Goal: Transaction & Acquisition: Purchase product/service

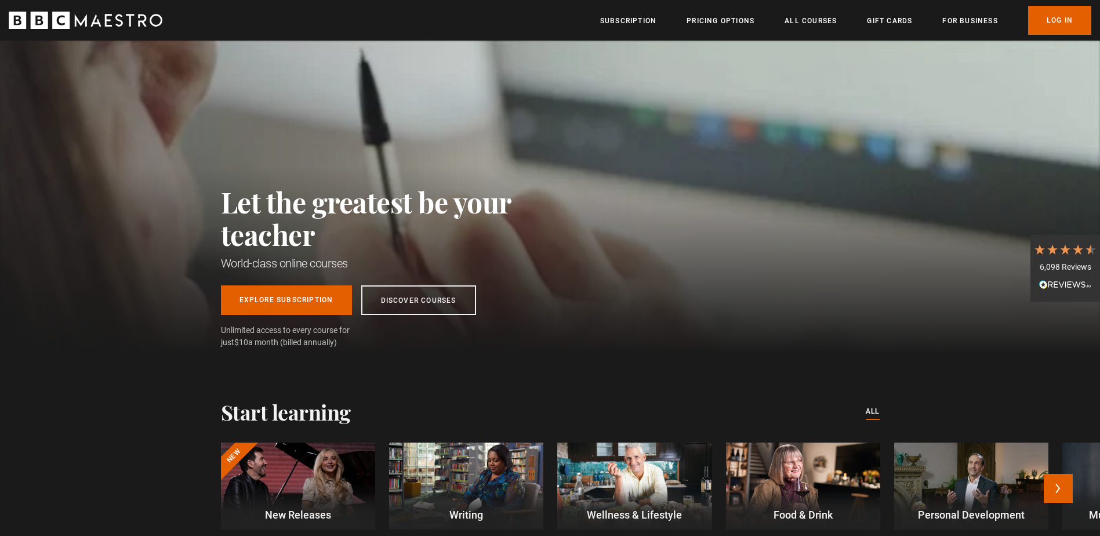
click at [484, 466] on div at bounding box center [466, 485] width 154 height 87
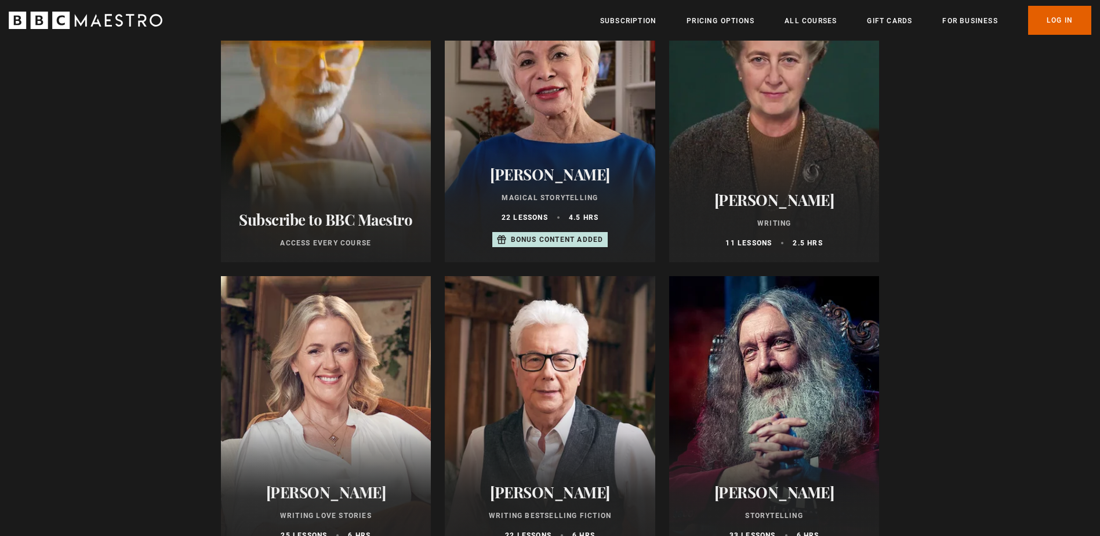
scroll to position [116, 0]
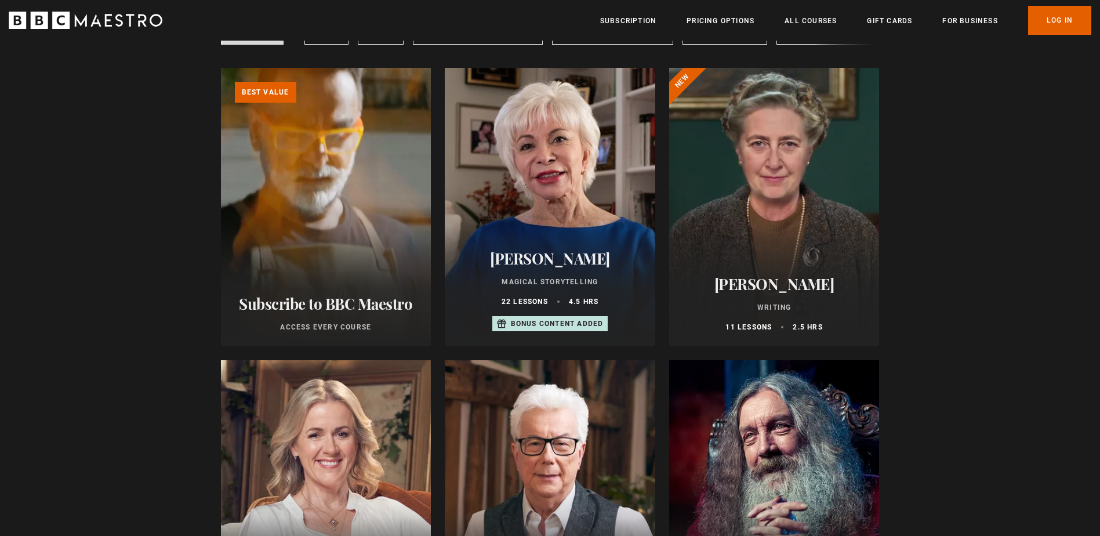
click at [715, 222] on div at bounding box center [774, 207] width 210 height 278
click at [723, 220] on div at bounding box center [774, 207] width 210 height 278
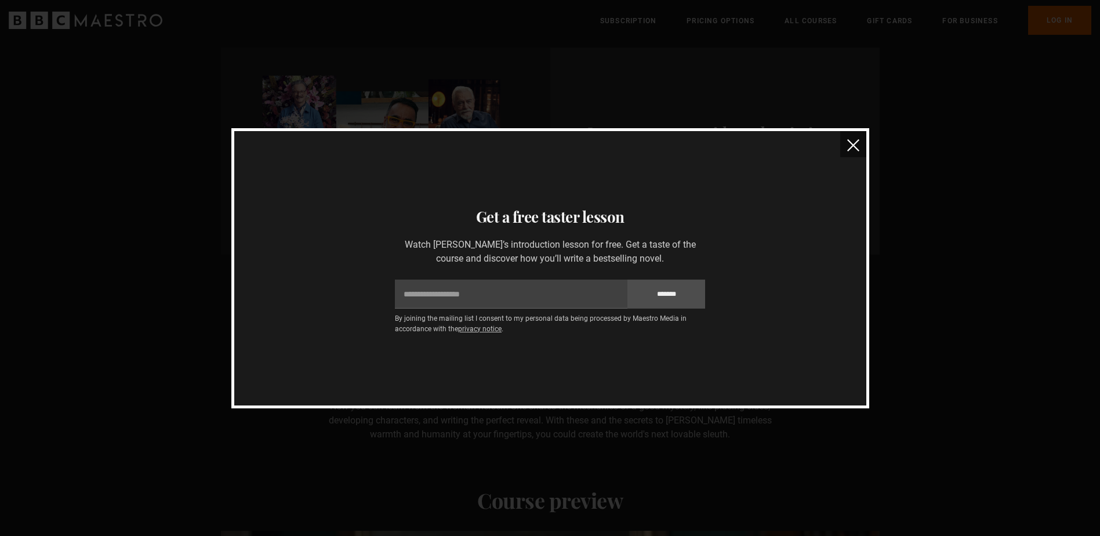
scroll to position [522, 0]
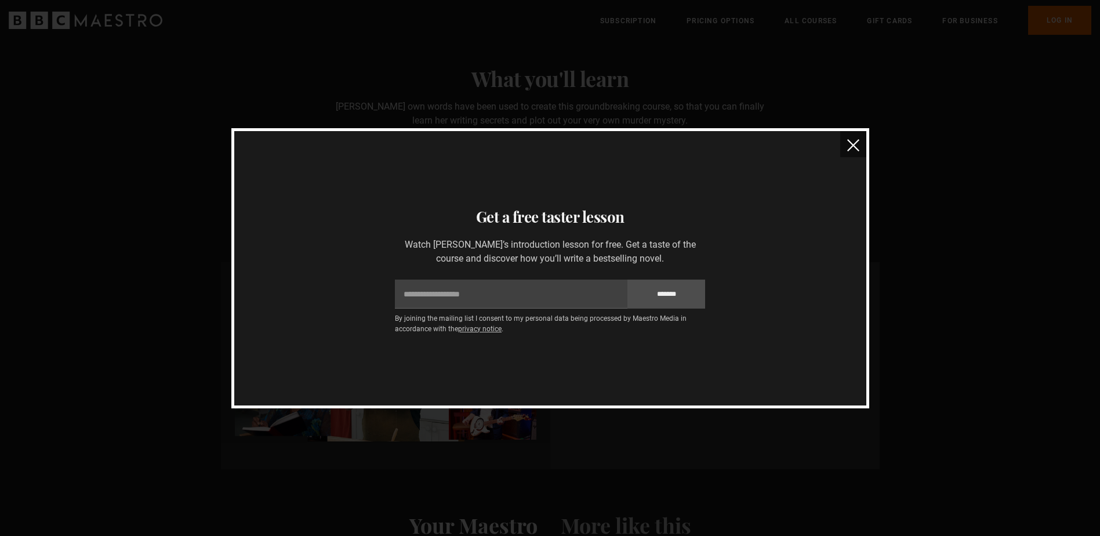
click at [855, 143] on img "close" at bounding box center [853, 145] width 12 height 12
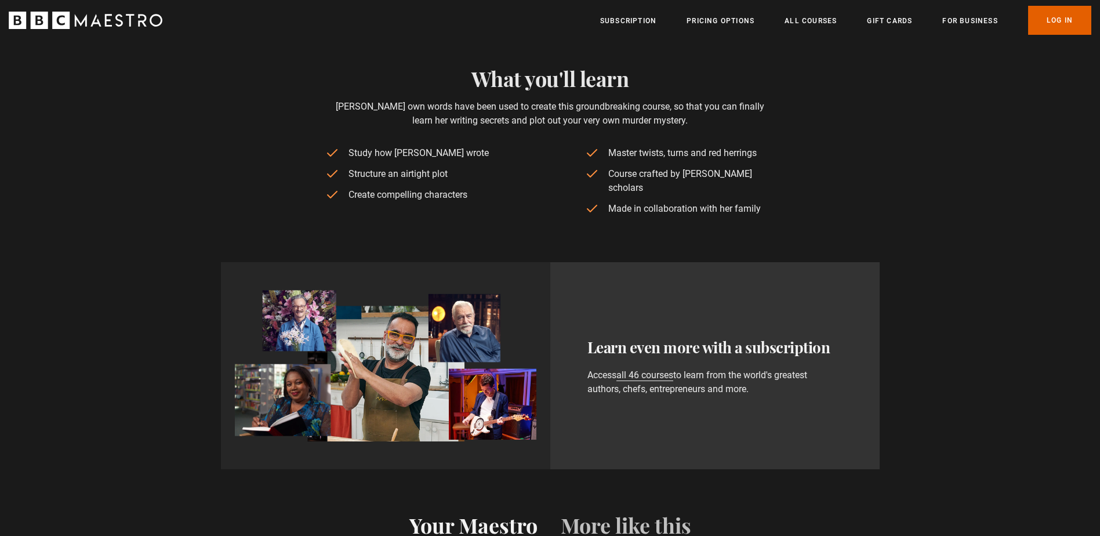
scroll to position [232, 0]
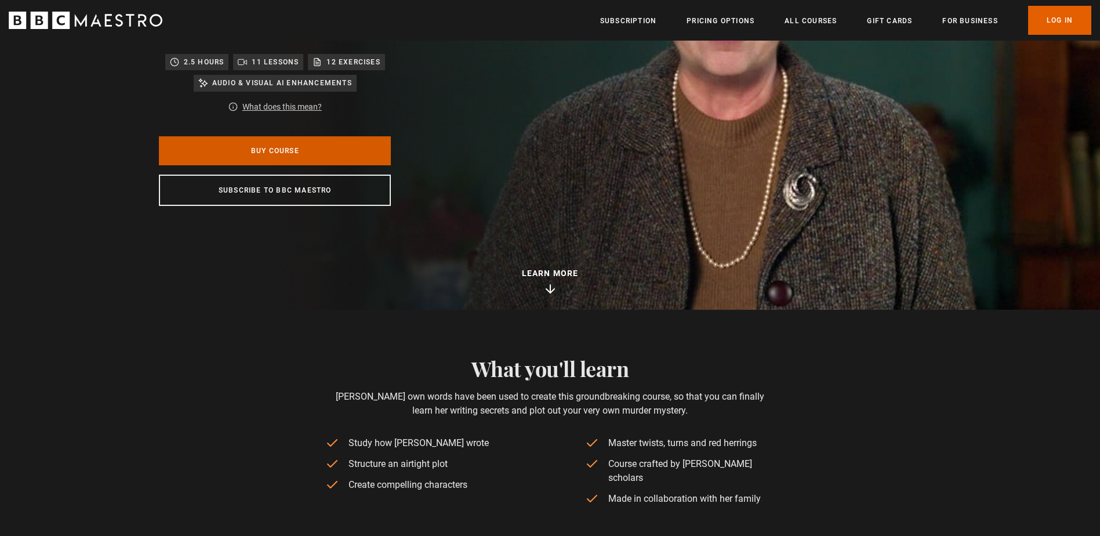
click at [281, 152] on link "Buy Course" at bounding box center [275, 150] width 232 height 29
